Goal: Navigation & Orientation: Find specific page/section

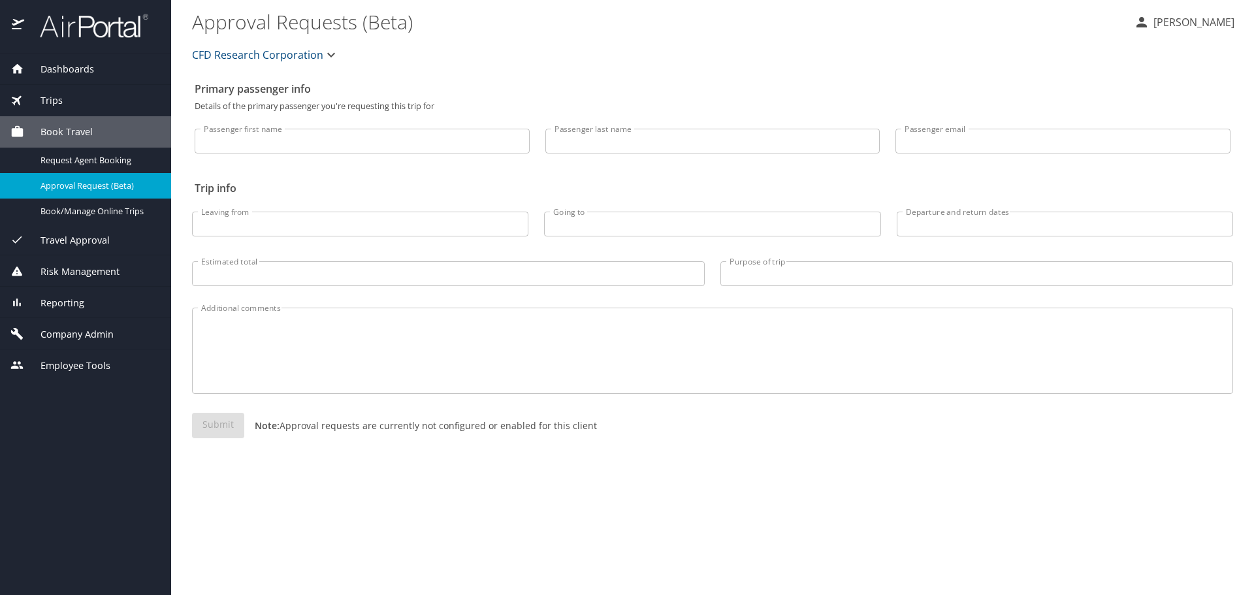
click at [100, 62] on div "Dashboards" at bounding box center [85, 69] width 150 height 14
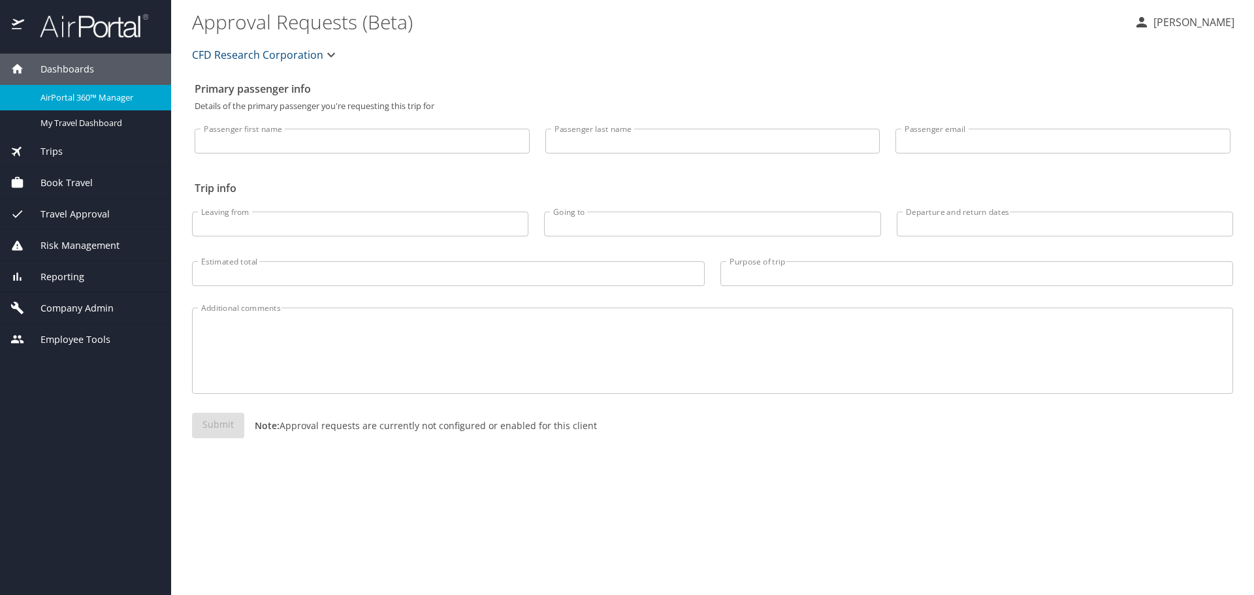
click at [128, 102] on span "AirPortal 360™ Manager" at bounding box center [97, 97] width 115 height 12
